Goal: Transaction & Acquisition: Book appointment/travel/reservation

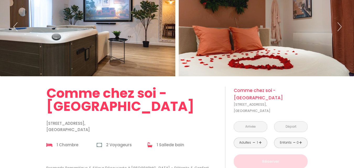
scroll to position [79, 0]
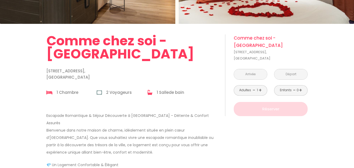
click at [261, 69] on input "text" at bounding box center [250, 74] width 33 height 10
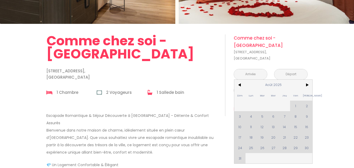
click at [239, 141] on div "Dim Lun Mar Mer Jeu Ven Sam 1 2 3 4 5 6 7 8 9 10 11 12 13 14 15 16 17 18 19 20 …" at bounding box center [273, 122] width 78 height 84
click at [296, 129] on div "Dim Lun Mar Mer Jeu Ven Sam 1 2 3 4 5 6 7 8 9 10 11 12 13 14 15 16 17 18 19 20 …" at bounding box center [273, 122] width 78 height 84
click at [307, 80] on span ">" at bounding box center [306, 85] width 11 height 10
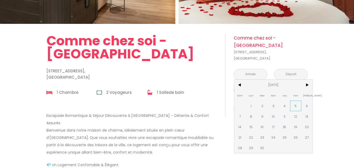
click at [294, 101] on span "5" at bounding box center [295, 106] width 11 height 10
click at [294, 106] on p "Réserver" at bounding box center [270, 109] width 70 height 6
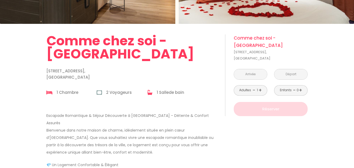
type input "[DATE]"
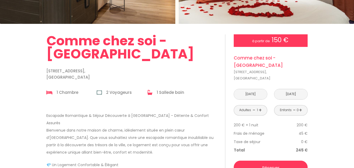
click at [262, 89] on input "[DATE]" at bounding box center [250, 94] width 33 height 10
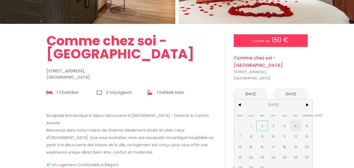
click at [262, 120] on span "2" at bounding box center [261, 125] width 11 height 10
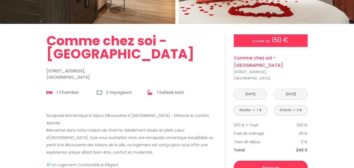
type input "[DATE]"
click at [262, 121] on div "200 € × 4 nuit s 800 €" at bounding box center [271, 125] width 74 height 8
click at [288, 90] on input "[DATE]" at bounding box center [290, 94] width 33 height 10
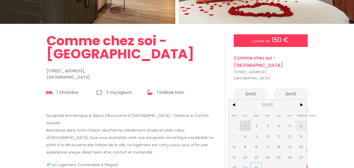
click at [262, 162] on span "30" at bounding box center [256, 167] width 11 height 10
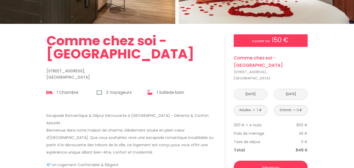
type input "[DATE]"
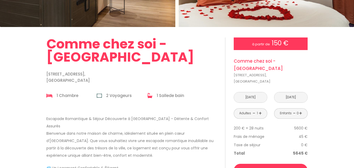
scroll to position [84, 0]
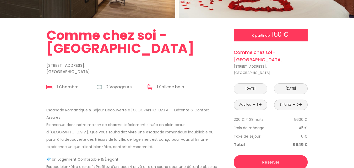
click at [252, 84] on input "[DATE]" at bounding box center [250, 89] width 33 height 10
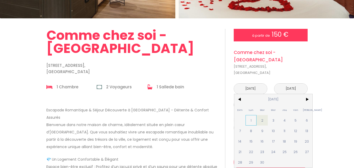
click at [251, 115] on span "1" at bounding box center [250, 120] width 11 height 10
type input "[DATE]"
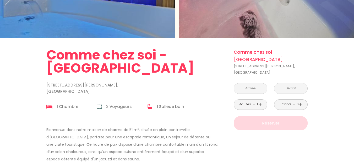
scroll to position [69, 0]
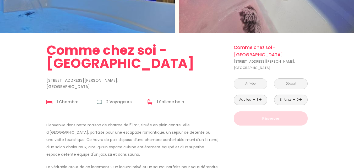
click at [262, 79] on input "text" at bounding box center [250, 84] width 33 height 10
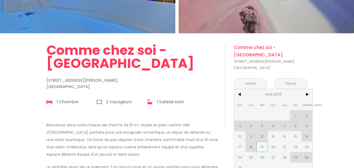
click at [262, 141] on span "19" at bounding box center [261, 146] width 11 height 10
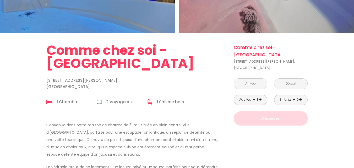
type input "Mar 19 Août 2025"
type input "Mer 20 Août 2025"
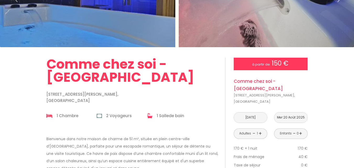
scroll to position [0, 0]
